Goal: Communication & Community: Answer question/provide support

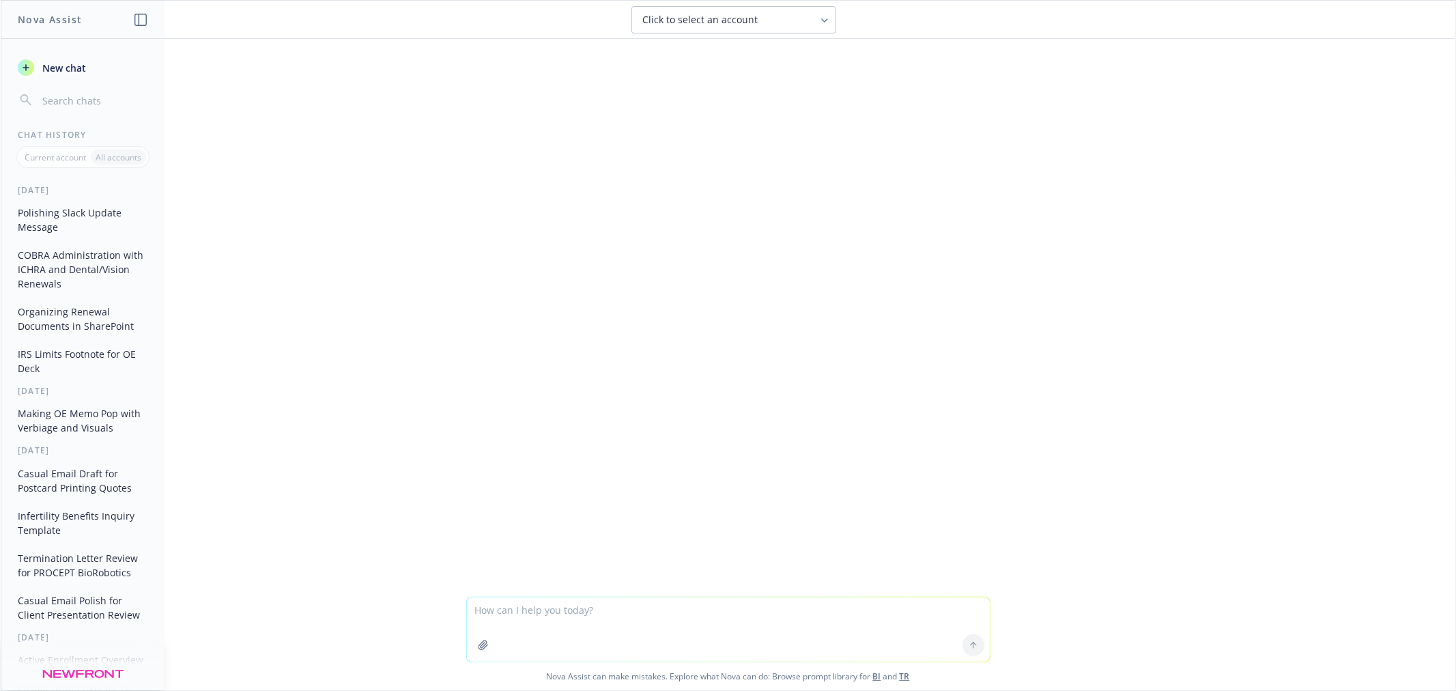
click at [530, 620] on textarea at bounding box center [728, 629] width 523 height 64
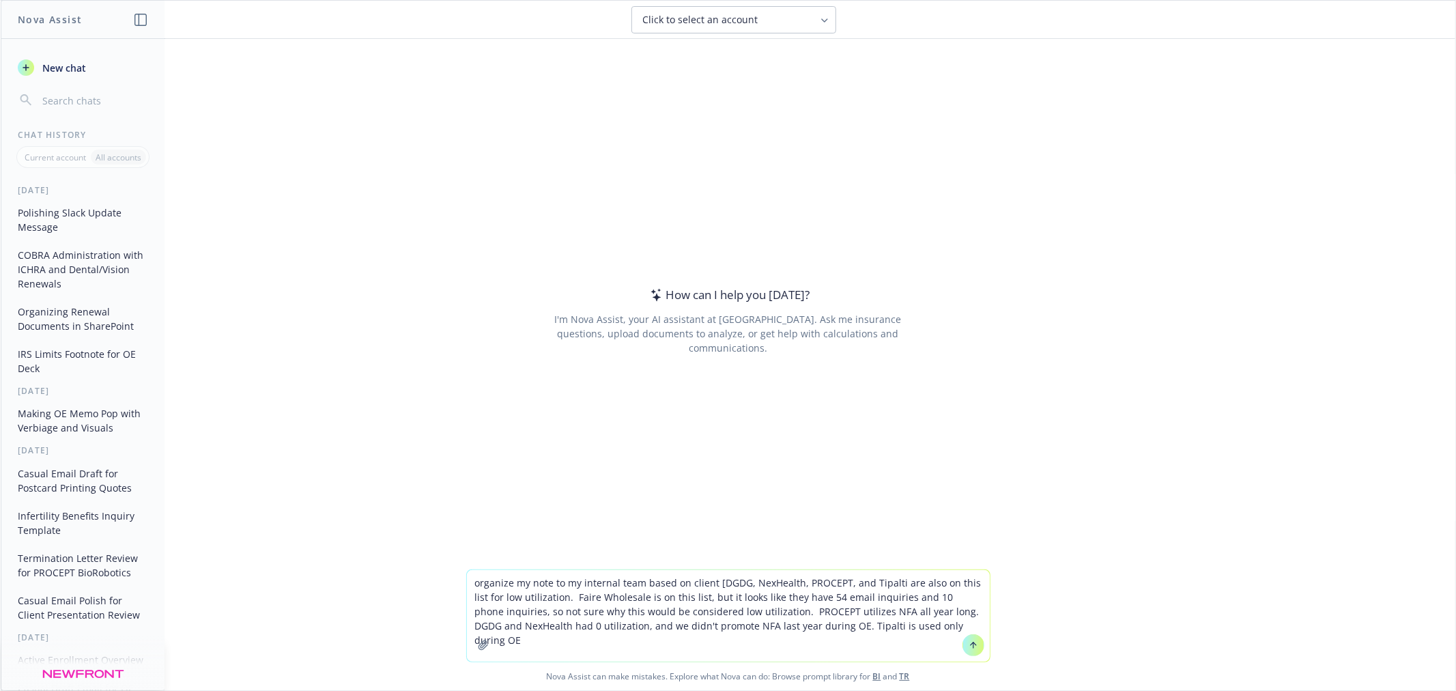
type textarea "organize my note to my internal team based on client [DGDG, NexHealth, PROCEPT,…"
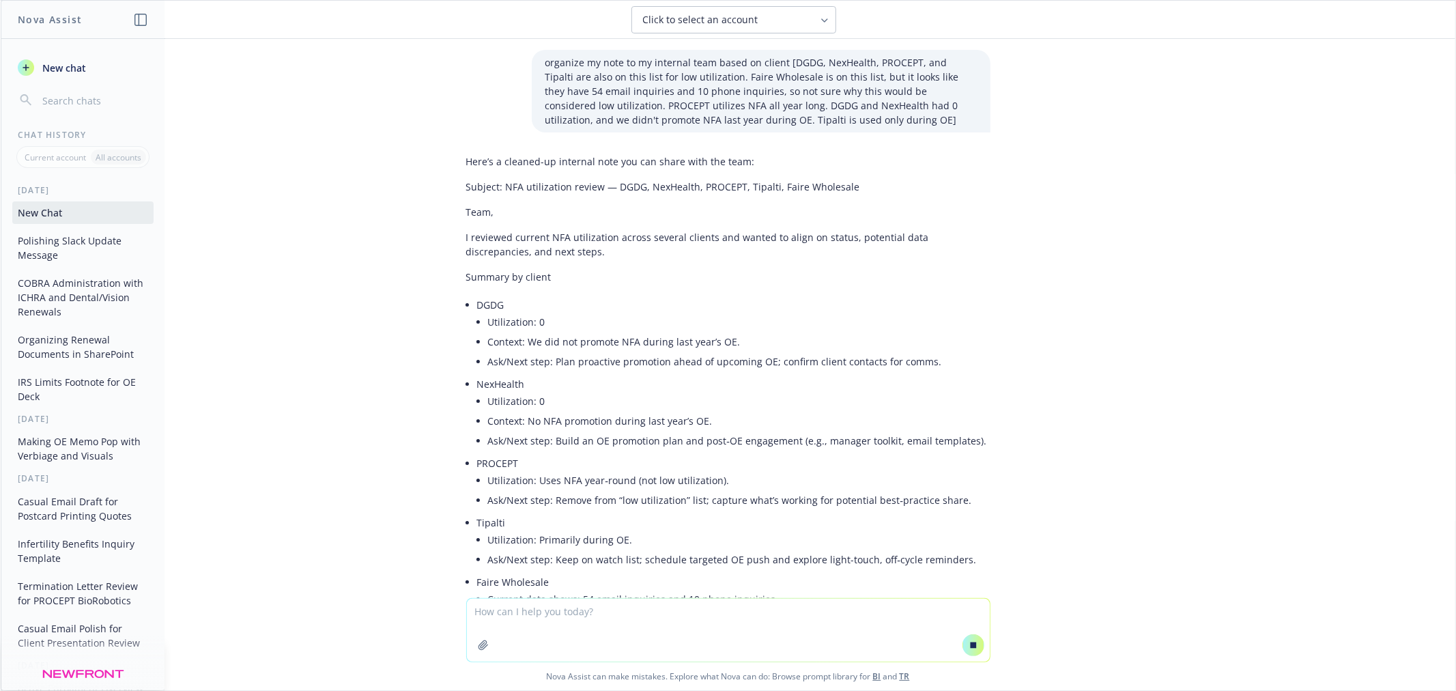
click at [612, 607] on textarea at bounding box center [728, 630] width 523 height 63
click at [612, 609] on textarea at bounding box center [728, 630] width 523 height 63
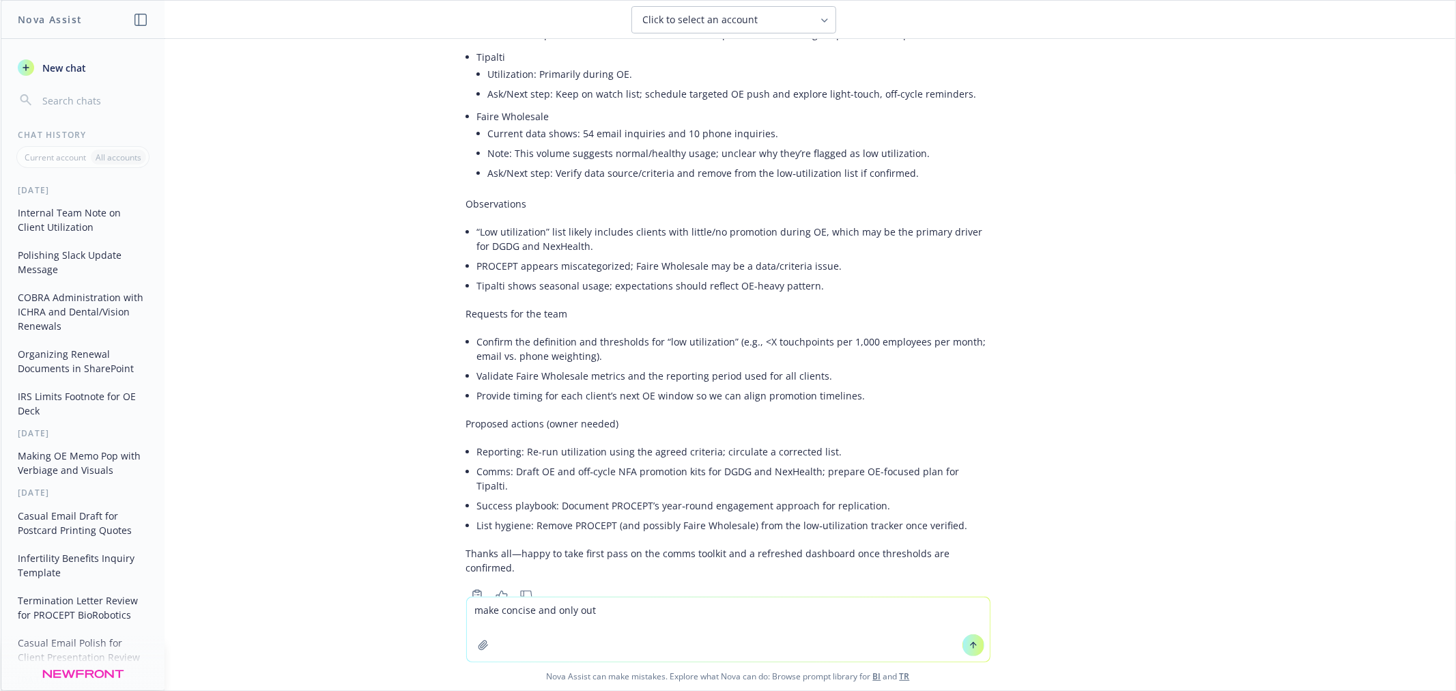
scroll to position [476, 0]
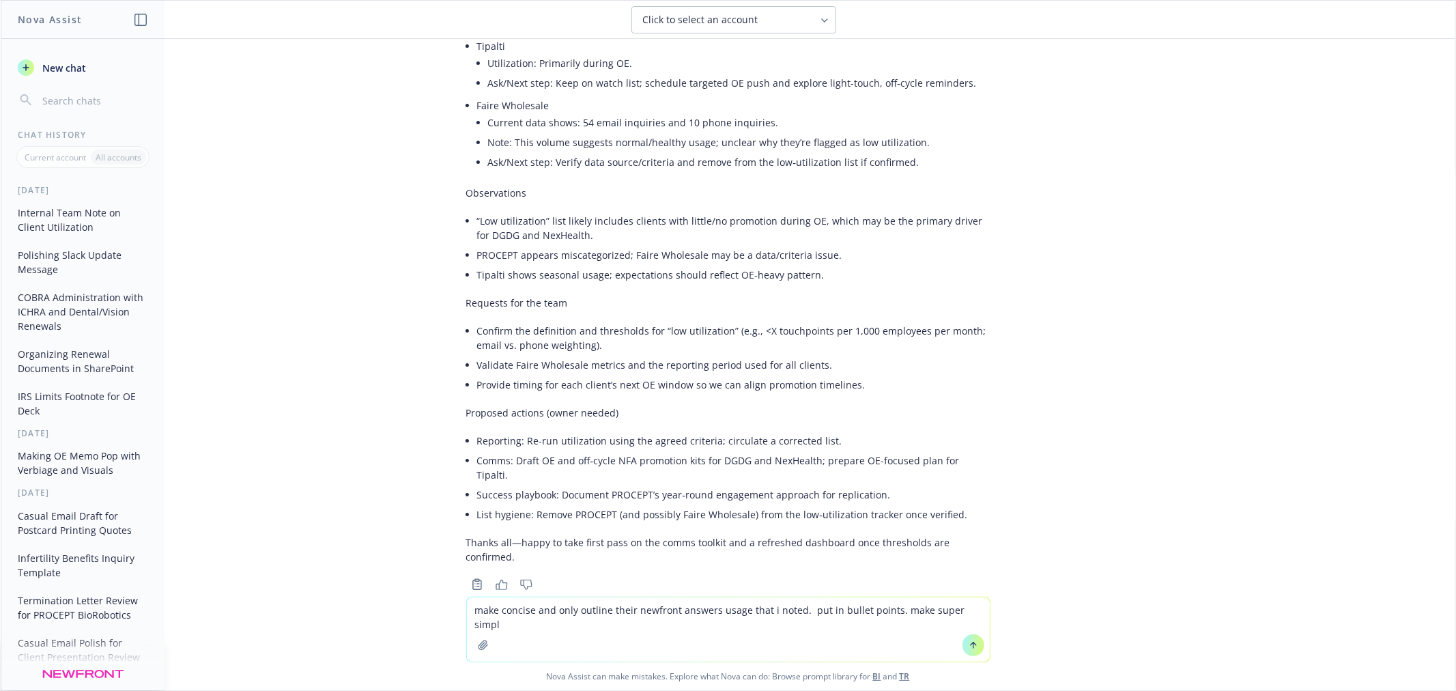
type textarea "make concise and only outline their newfront answers usage that i noted. put in…"
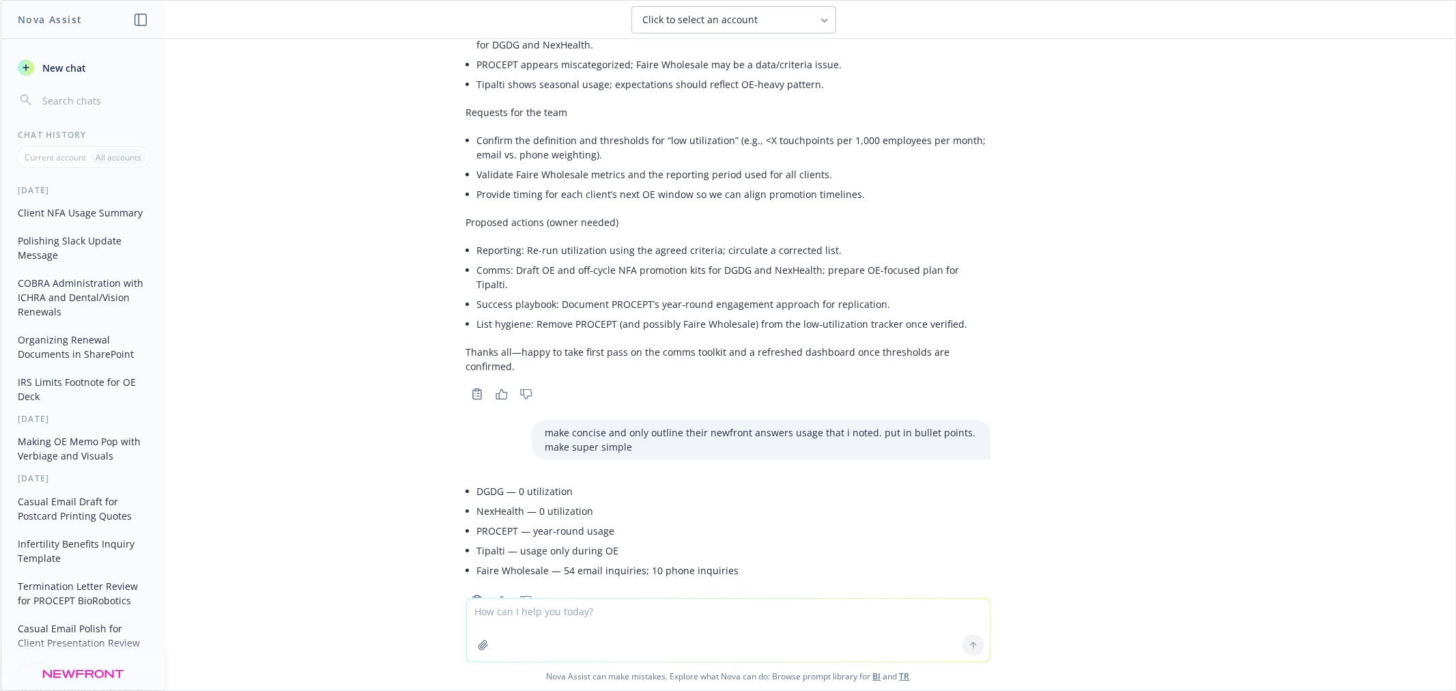
scroll to position [682, 0]
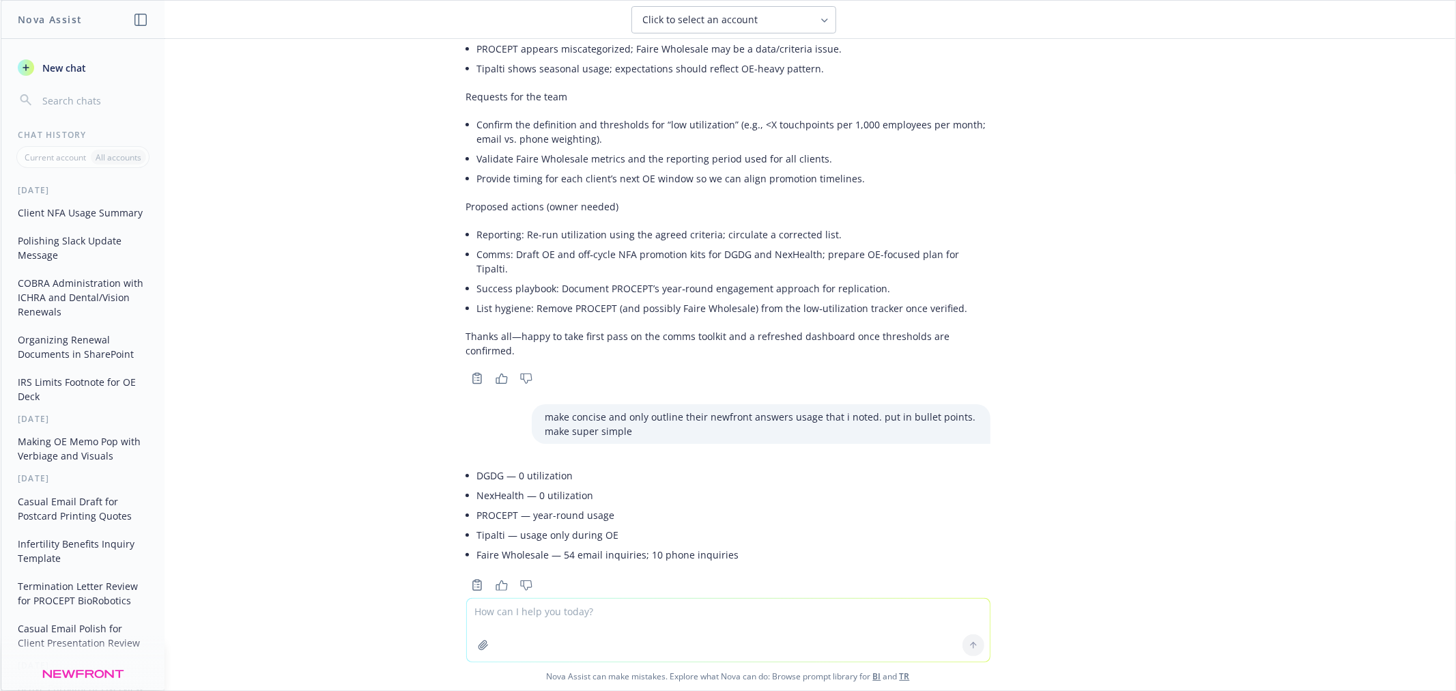
click at [669, 616] on textarea at bounding box center [728, 630] width 523 height 63
type textarea "incorporate when we promote newfront answers in the bullet points as they need …"
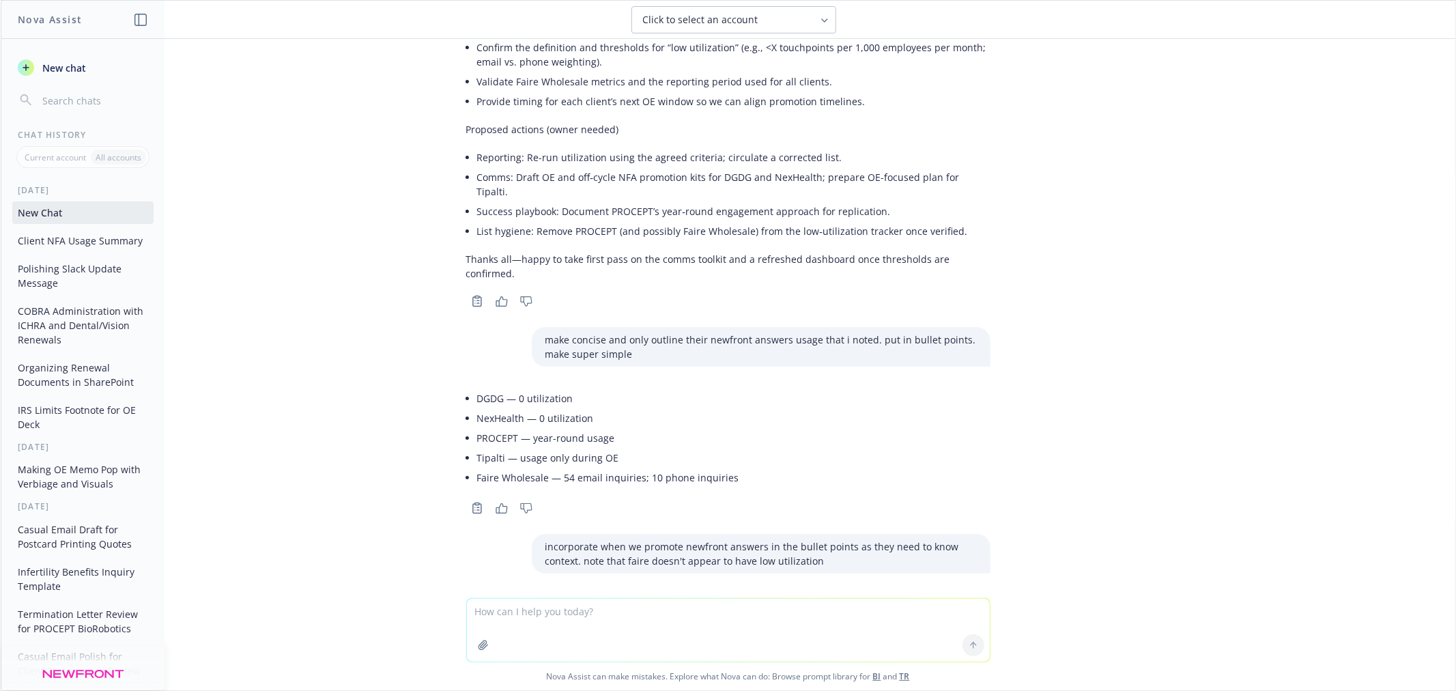
scroll to position [889, 0]
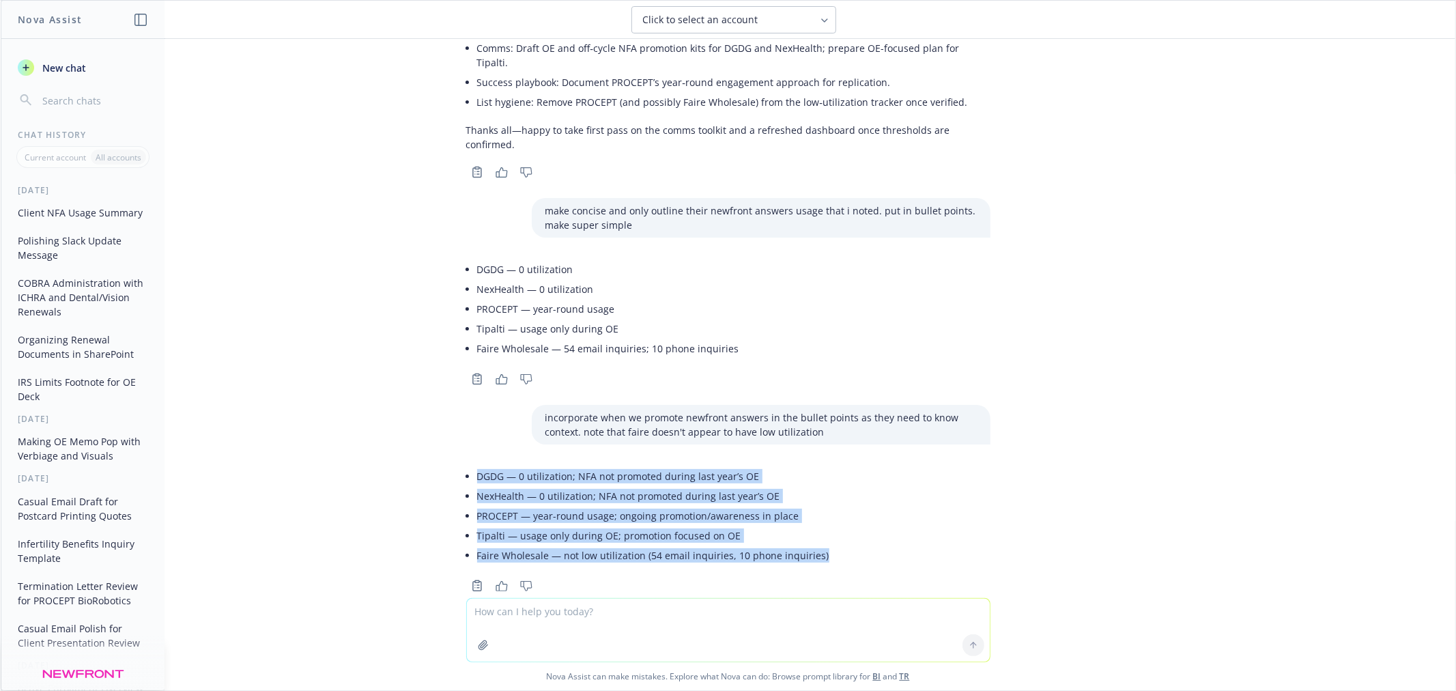
drag, startPoint x: 814, startPoint y: 523, endPoint x: 435, endPoint y: 444, distance: 387.8
click at [435, 444] on div "organize my note to my internal team based on client [DGDG, NexHealth, PROCEPT,…" at bounding box center [728, 318] width 1454 height 559
copy ul "DGDG — 0 utilization; NFA not promoted during last year’s OE NexHealth — 0 util…"
